Goal: Transaction & Acquisition: Purchase product/service

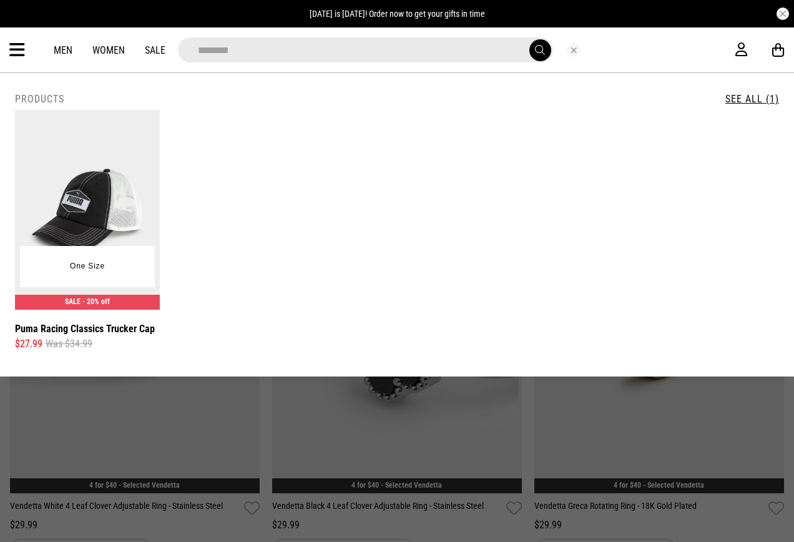
type input "********"
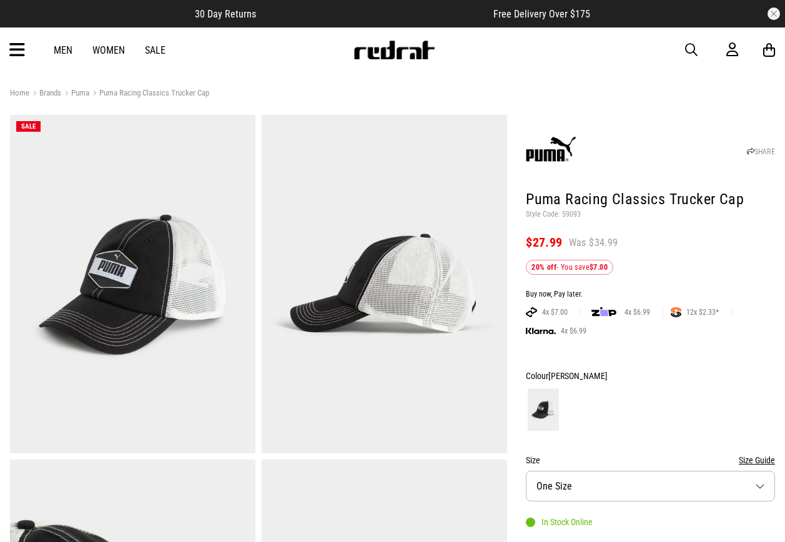
click at [568, 211] on p "Style Code: 59093" at bounding box center [650, 215] width 249 height 10
copy p "59093"
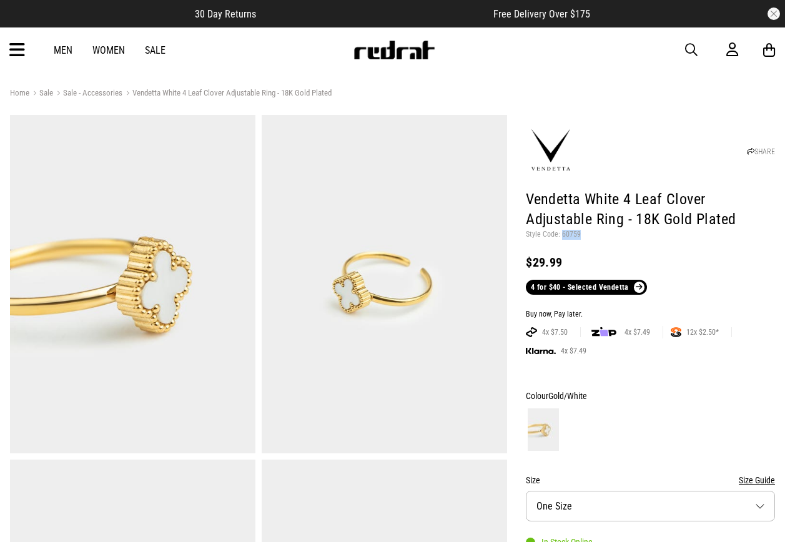
click at [217, 2] on article "30 Day Returns Free Delivery Over $175" at bounding box center [392, 13] width 785 height 27
